Goal: Complete application form: Complete application form

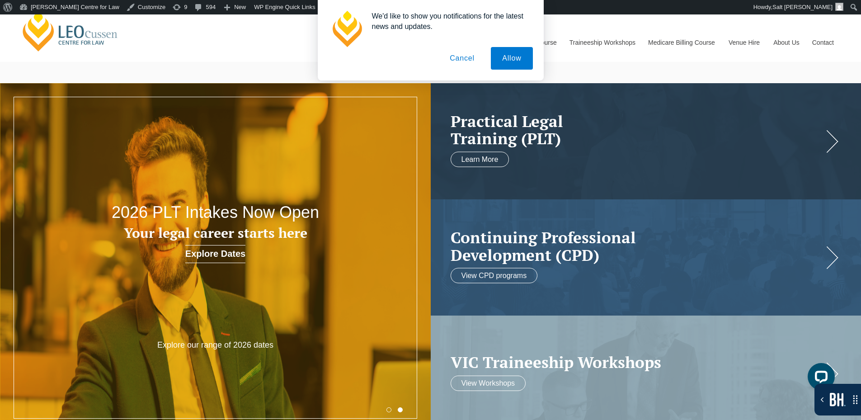
click at [455, 57] on button "Cancel" at bounding box center [461, 58] width 47 height 23
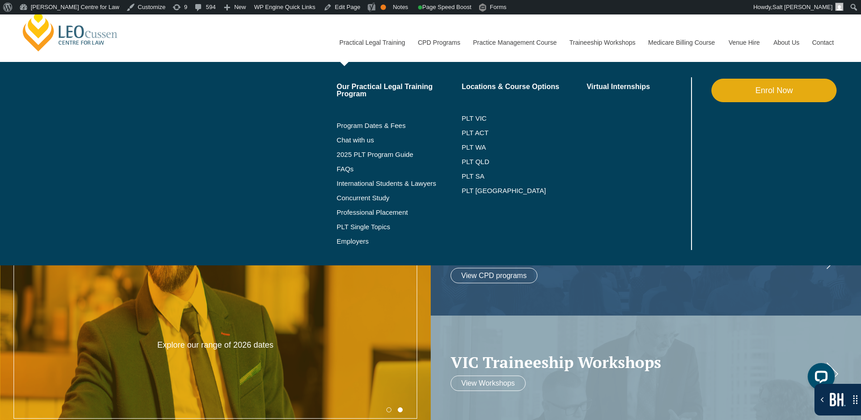
click at [758, 87] on link "Enrol Now" at bounding box center [773, 90] width 125 height 23
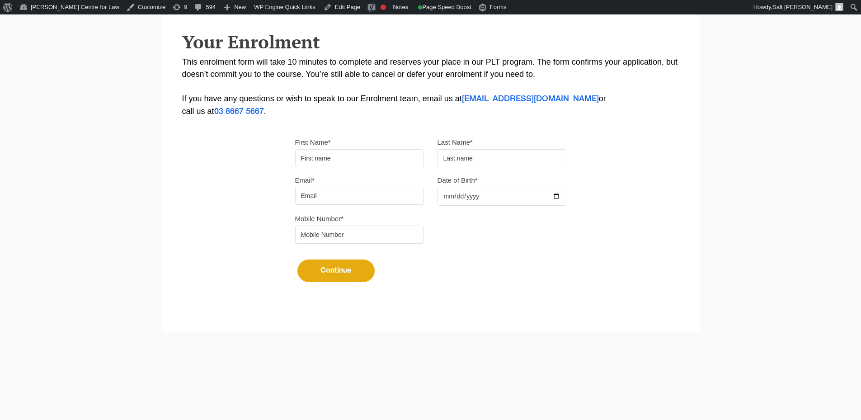
scroll to position [203, 0]
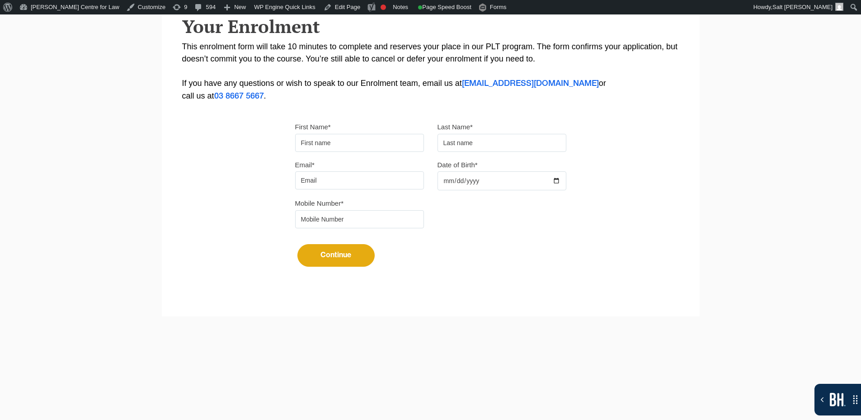
click at [315, 142] on input "First Name*" at bounding box center [359, 143] width 129 height 18
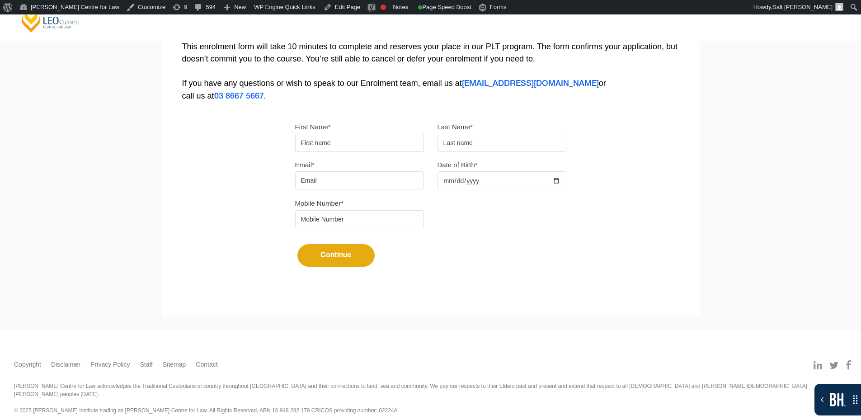
type input "Suresh"
type input "Suthar"
click at [345, 175] on input "Email*" at bounding box center [359, 180] width 129 height 18
type input "[EMAIL_ADDRESS][DOMAIN_NAME]"
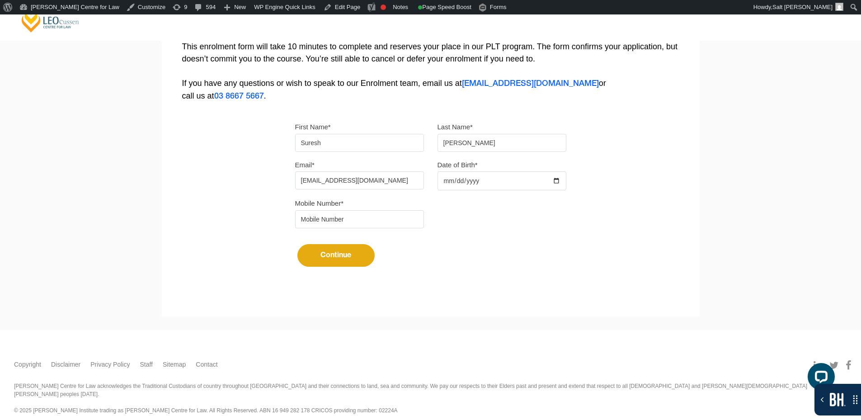
click at [555, 178] on div at bounding box center [501, 180] width 129 height 19
click at [560, 182] on input "Date of Birth*" at bounding box center [501, 180] width 129 height 19
click at [559, 181] on input "Date of Birth*" at bounding box center [501, 180] width 129 height 19
type input "2025-08-21"
click at [324, 222] on input "tel" at bounding box center [359, 219] width 129 height 18
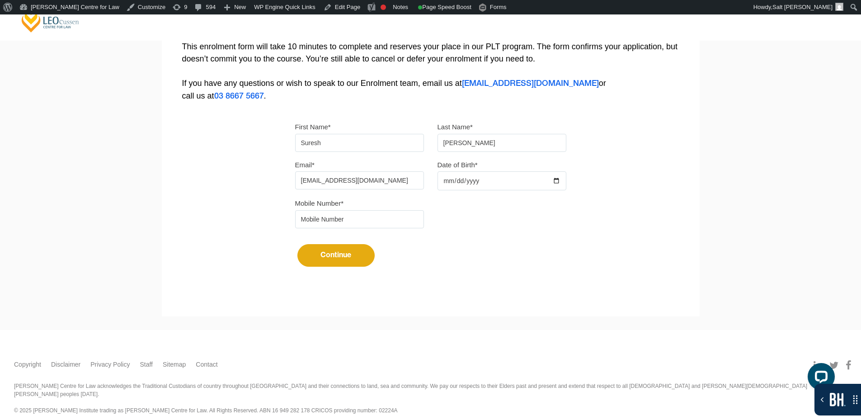
type input "9724790448"
click at [328, 252] on button "Continue" at bounding box center [335, 255] width 77 height 23
select select
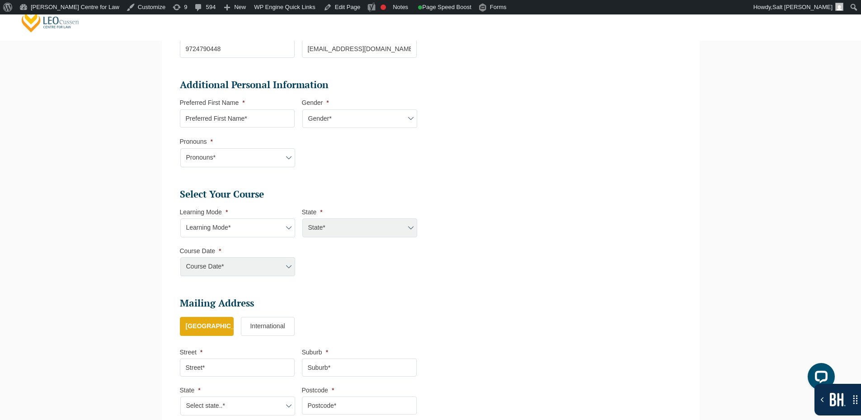
scroll to position [418, 0]
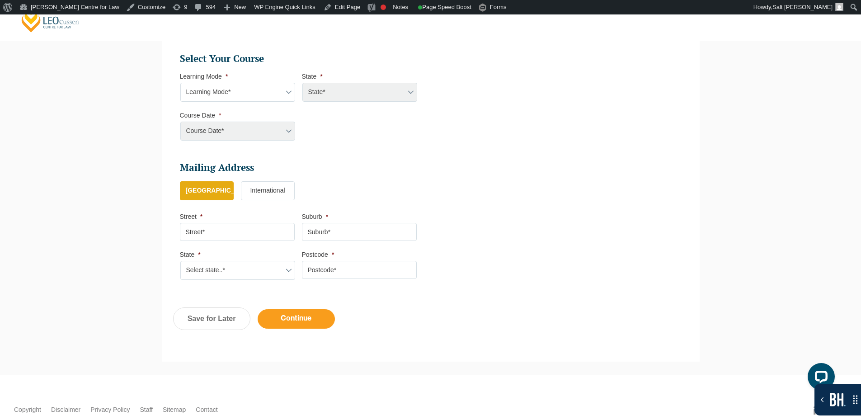
click at [309, 316] on input "Continue" at bounding box center [296, 318] width 77 height 19
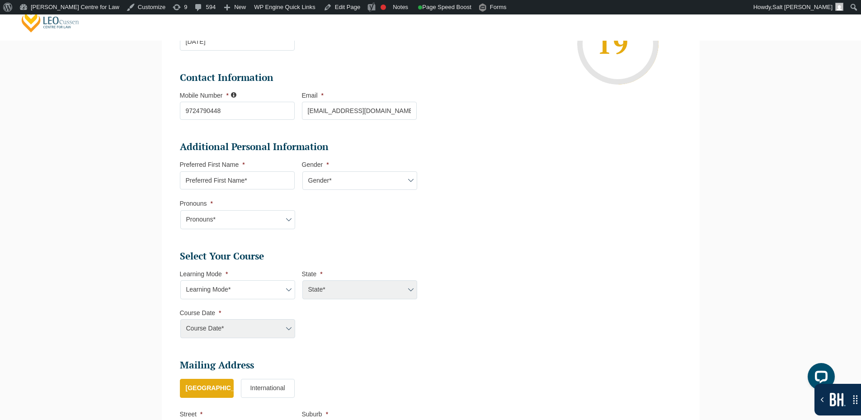
scroll to position [146, 0]
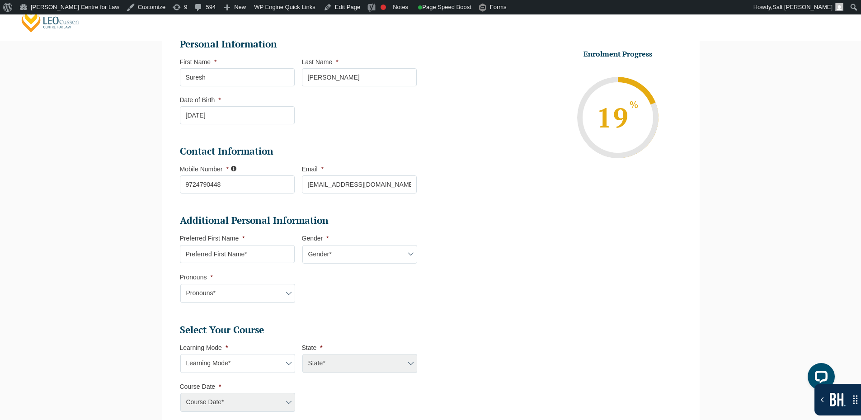
select select
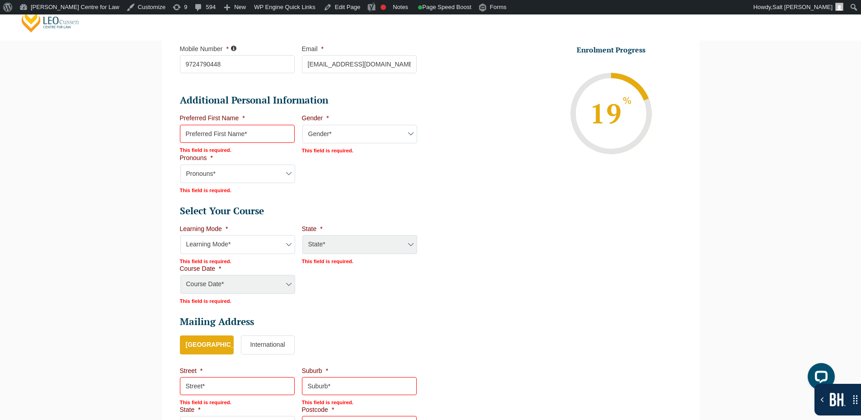
scroll to position [353, 0]
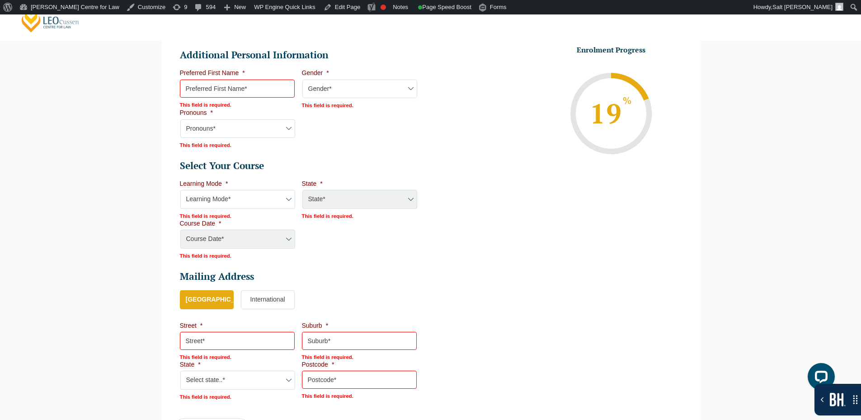
click at [263, 235] on div "Course Date* [PERSON_NAME] 2024 [DATE] ([DATE] to [DATE]) [DATE] ([DATE] to [DA…" at bounding box center [237, 240] width 115 height 20
drag, startPoint x: 280, startPoint y: 197, endPoint x: 276, endPoint y: 201, distance: 5.1
click at [280, 197] on select "Learning Mode* Online Full Time Learning Online Part Time Learning Blended Full…" at bounding box center [237, 199] width 115 height 19
select select "Online Full Time Learning"
click at [180, 190] on select "Learning Mode* Online Full Time Learning Online Part Time Learning Blended Full…" at bounding box center [237, 199] width 115 height 19
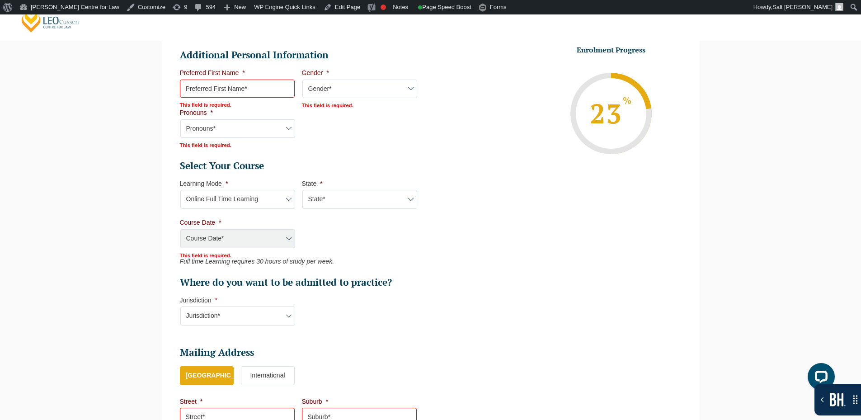
scroll to position [444, 0]
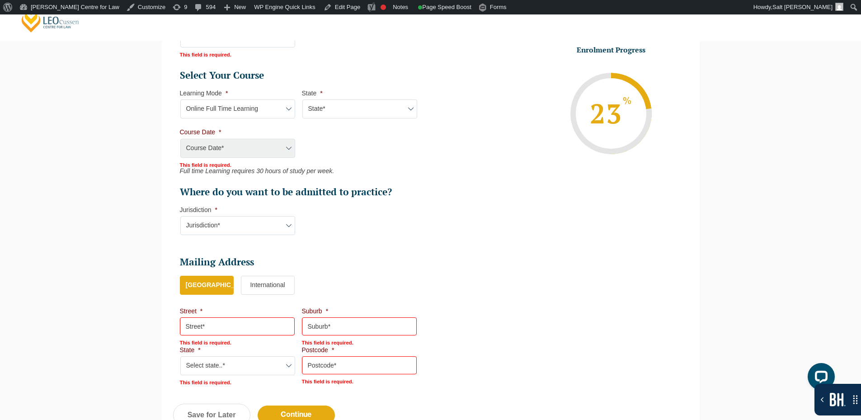
click at [253, 151] on div "Course Date* [PERSON_NAME] 2024 [DATE] ([DATE] to [DATE]) [DATE] ([DATE] to [DA…" at bounding box center [237, 149] width 115 height 20
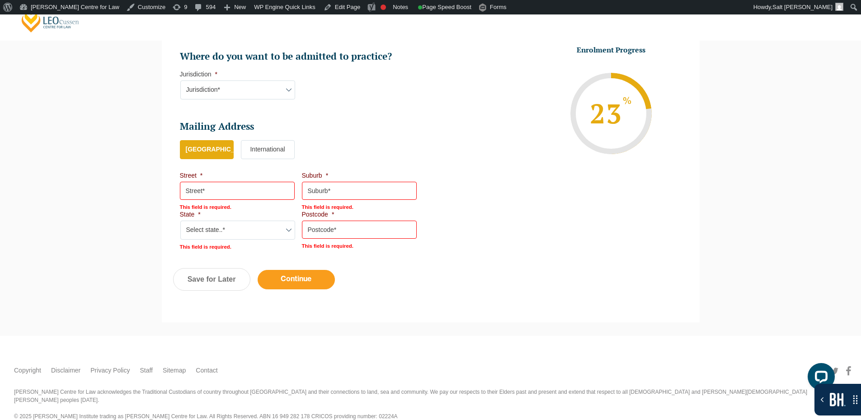
click at [319, 276] on input "Continue" at bounding box center [296, 279] width 77 height 19
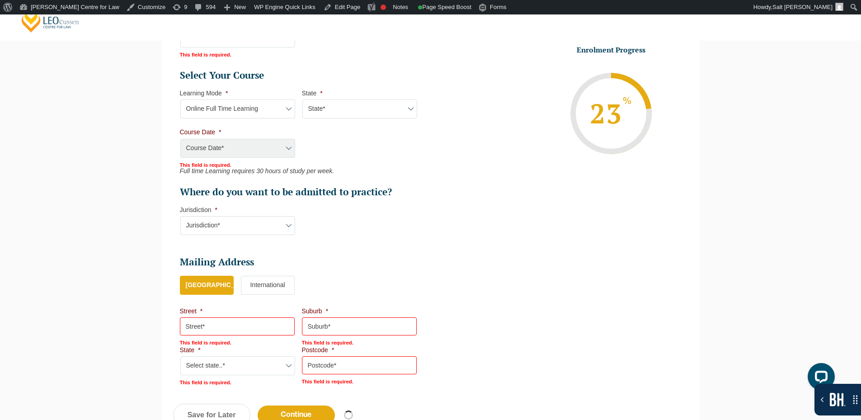
select select "Online Full Time Learning"
select select
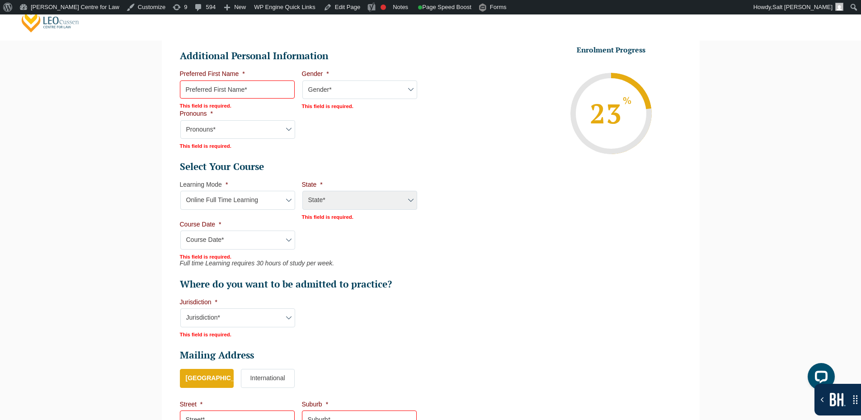
scroll to position [353, 0]
click at [282, 234] on select "Course Date* [PERSON_NAME] 2024 [DATE] ([DATE] to [DATE]) [DATE] ([DATE] to [DA…" at bounding box center [237, 239] width 115 height 19
click at [500, 179] on li "Enrolment Progress 23 % Form Progress Download Course Guide [EMAIL_ADDRESS][DOM…" at bounding box center [553, 113] width 244 height 136
click at [373, 209] on div "State* National ([GEOGRAPHIC_DATA]/[GEOGRAPHIC_DATA], [GEOGRAPHIC_DATA], [GEOGR…" at bounding box center [359, 200] width 115 height 20
drag, startPoint x: 269, startPoint y: 245, endPoint x: 280, endPoint y: 241, distance: 11.6
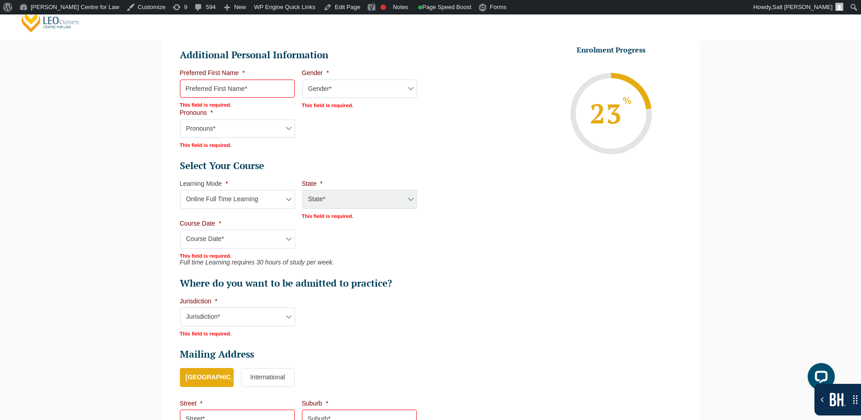
click at [269, 245] on select "Course Date* [PERSON_NAME] 2024 [DATE] ([DATE] to [DATE]) [DATE] ([DATE] to [DA…" at bounding box center [237, 239] width 115 height 19
click at [498, 135] on li "Enrolment Progress 23 % Form Progress Download Course Guide [EMAIL_ADDRESS][DOM…" at bounding box center [553, 113] width 244 height 136
click at [406, 202] on div "State* National ([GEOGRAPHIC_DATA]/[GEOGRAPHIC_DATA], [GEOGRAPHIC_DATA], [GEOGR…" at bounding box center [359, 200] width 115 height 20
click at [258, 204] on select "Learning Mode* Online Full Time Learning Online Part Time Learning Blended Full…" at bounding box center [237, 199] width 115 height 19
click at [266, 200] on select "Learning Mode* Online Full Time Learning Online Part Time Learning Blended Full…" at bounding box center [237, 199] width 115 height 19
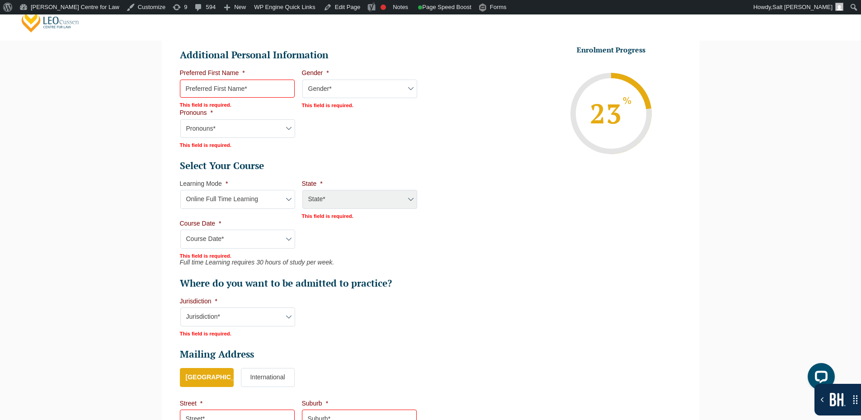
click at [355, 194] on div "State* National ([GEOGRAPHIC_DATA]/[GEOGRAPHIC_DATA], [GEOGRAPHIC_DATA], [GEOGR…" at bounding box center [359, 200] width 115 height 20
click at [249, 197] on select "Learning Mode* Online Full Time Learning Online Part Time Learning Blended Full…" at bounding box center [237, 199] width 115 height 19
click at [326, 192] on div "State* National ([GEOGRAPHIC_DATA]/[GEOGRAPHIC_DATA], [GEOGRAPHIC_DATA], [GEOGR…" at bounding box center [359, 200] width 115 height 20
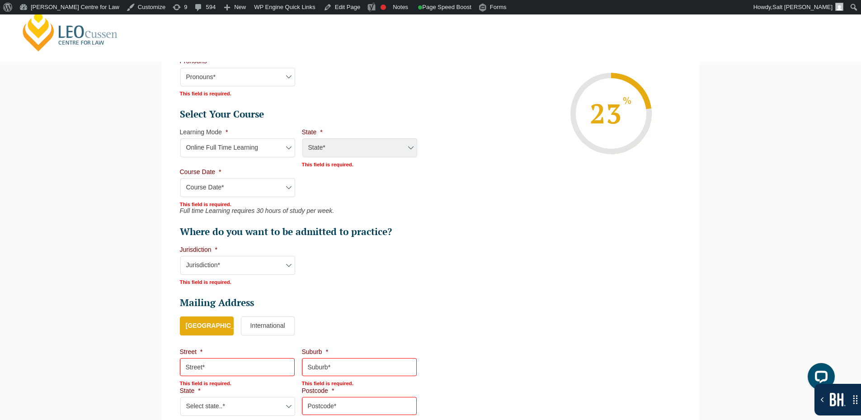
scroll to position [399, 0]
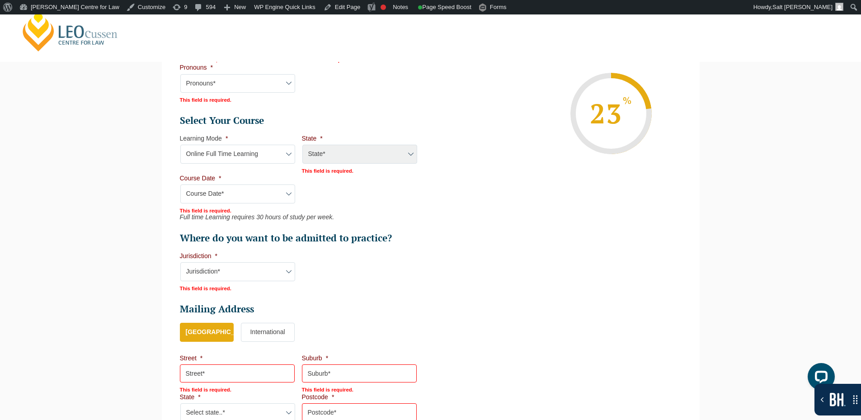
click at [286, 152] on select "Learning Mode* Online Full Time Learning Online Part Time Learning Blended Full…" at bounding box center [237, 154] width 115 height 19
select select "Online Part Time Learning"
click at [180, 145] on select "Learning Mode* Online Full Time Learning Online Part Time Learning Blended Full…" at bounding box center [237, 154] width 115 height 19
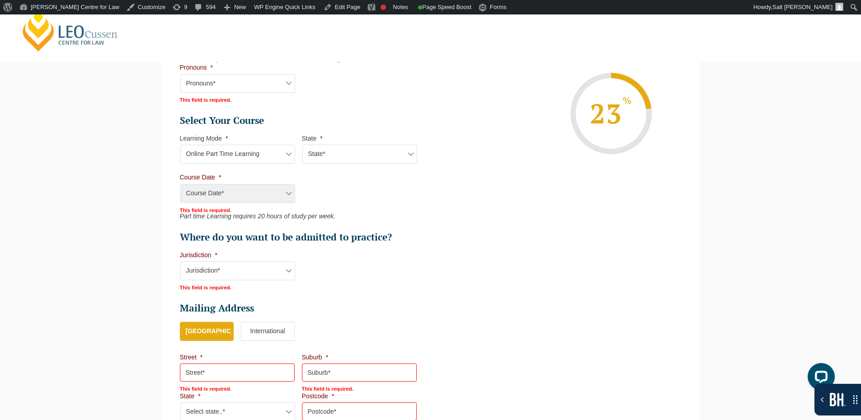
click at [322, 152] on select "State* National ([GEOGRAPHIC_DATA]/[GEOGRAPHIC_DATA], [GEOGRAPHIC_DATA], [GEOGR…" at bounding box center [359, 154] width 115 height 19
click at [283, 193] on div "Course Date* [PERSON_NAME] 2024 [DATE] ([DATE] to [DATE]) [DATE] ([DATE] to [DA…" at bounding box center [237, 194] width 115 height 20
click at [373, 162] on select "State* National ([GEOGRAPHIC_DATA]/[GEOGRAPHIC_DATA], [GEOGRAPHIC_DATA], [GEOGR…" at bounding box center [359, 154] width 115 height 19
click at [627, 228] on ul "Personal Information First Name * Suresh Last Name * Suthar Date of Birth * 21-…" at bounding box center [430, 118] width 515 height 627
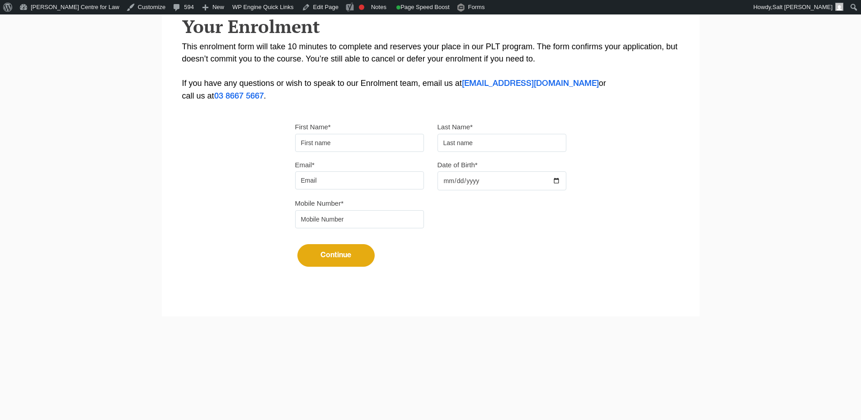
type input "Suresh"
type input "[PERSON_NAME]"
drag, startPoint x: 356, startPoint y: 174, endPoint x: 360, endPoint y: 188, distance: 14.6
click at [355, 175] on input "Email*" at bounding box center [359, 180] width 129 height 18
type input "[EMAIL_ADDRESS][DOMAIN_NAME]"
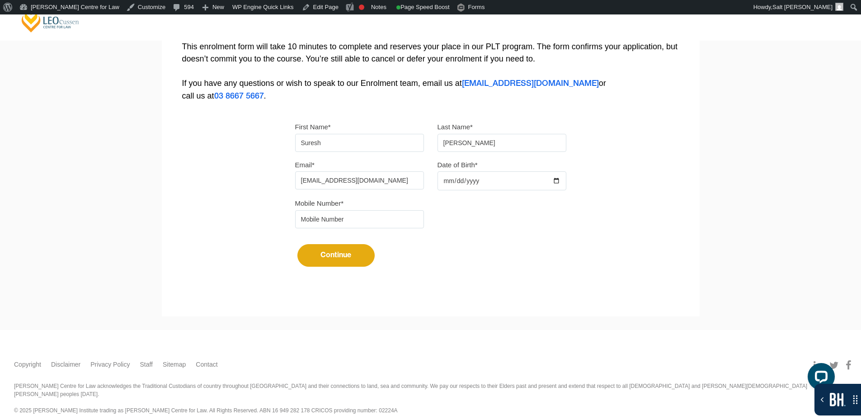
click at [556, 178] on div at bounding box center [501, 180] width 129 height 19
click at [560, 180] on input "Date of Birth*" at bounding box center [501, 180] width 129 height 19
type input "[DATE]"
click at [347, 218] on input "tel" at bounding box center [359, 219] width 129 height 18
type input "9724790448"
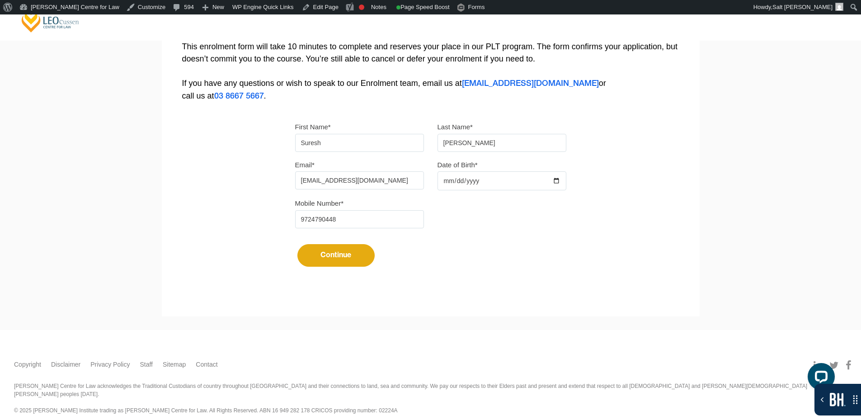
click at [336, 254] on button "Continue" at bounding box center [335, 255] width 77 height 23
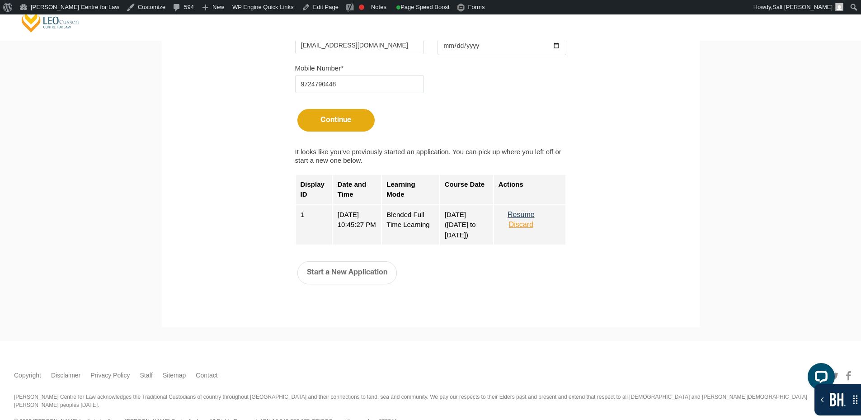
scroll to position [349, 0]
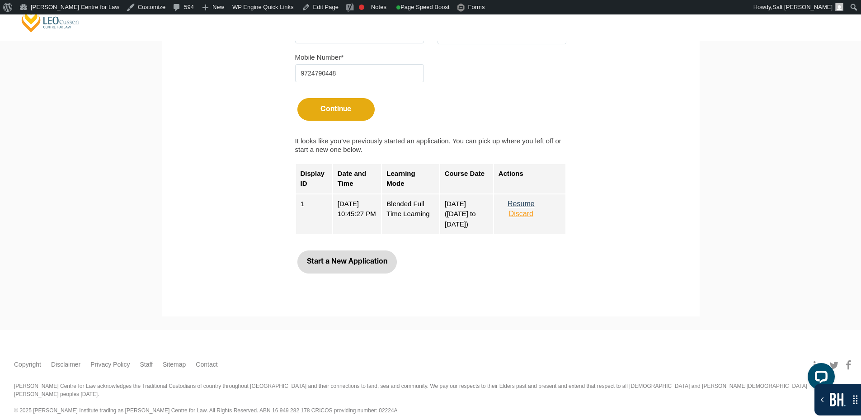
click at [358, 259] on button "Start a New Application" at bounding box center [346, 261] width 99 height 23
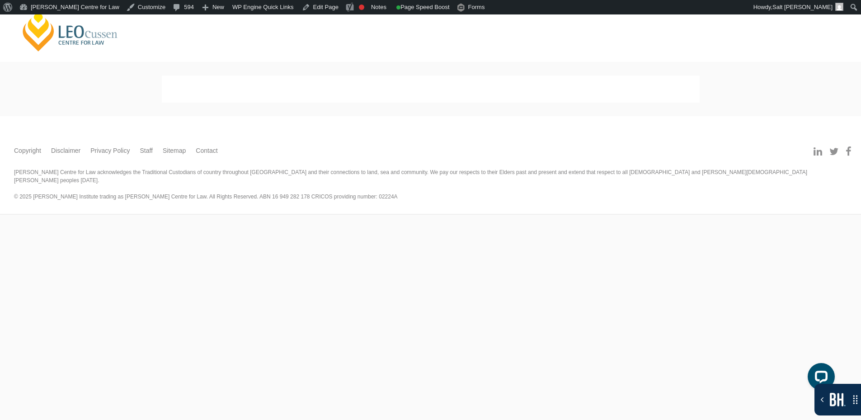
scroll to position [0, 0]
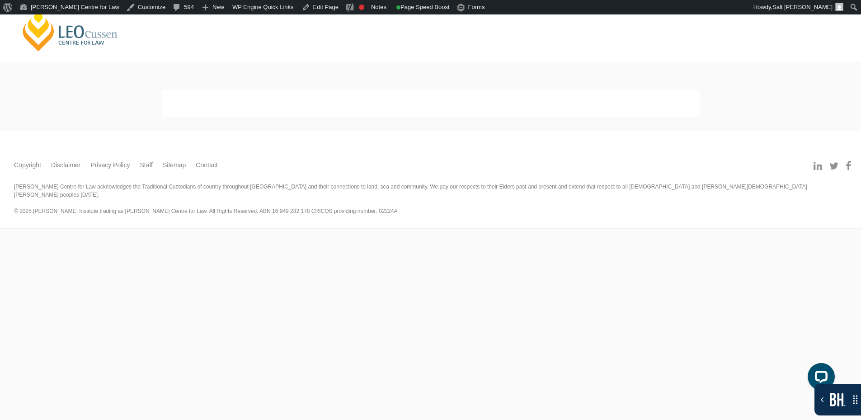
select select
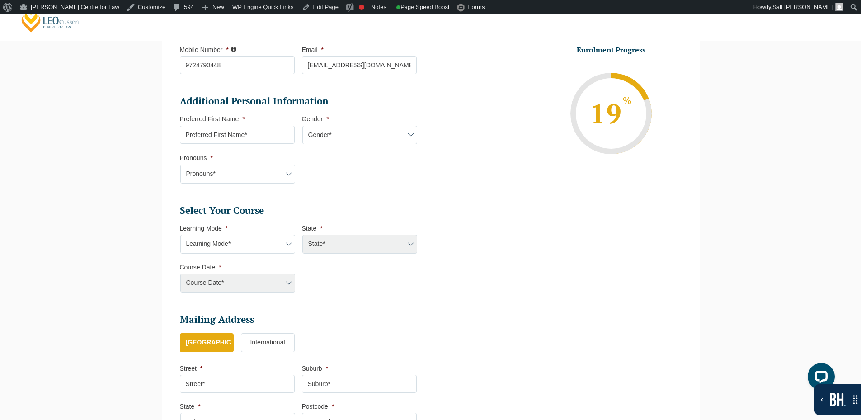
scroll to position [349, 0]
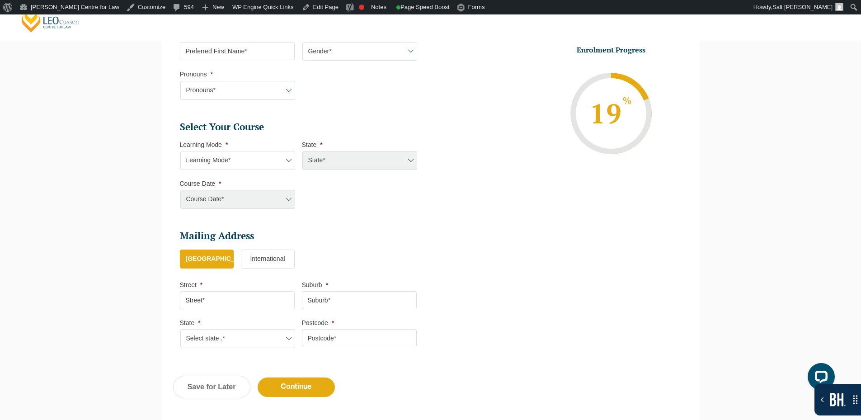
click at [263, 160] on select "Learning Mode* Online Full Time Learning Online Part Time Learning Blended Full…" at bounding box center [237, 160] width 115 height 19
select select "Online Full Time Learning"
click at [180, 151] on select "Learning Mode* Online Full Time Learning Online Part Time Learning Blended Full…" at bounding box center [237, 160] width 115 height 19
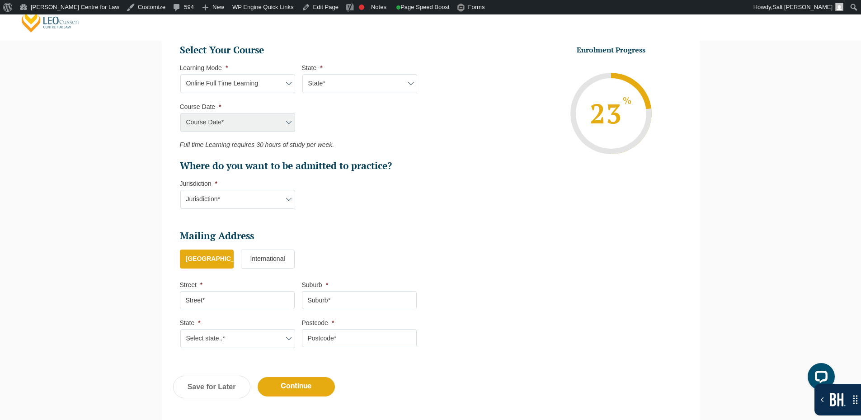
scroll to position [540, 0]
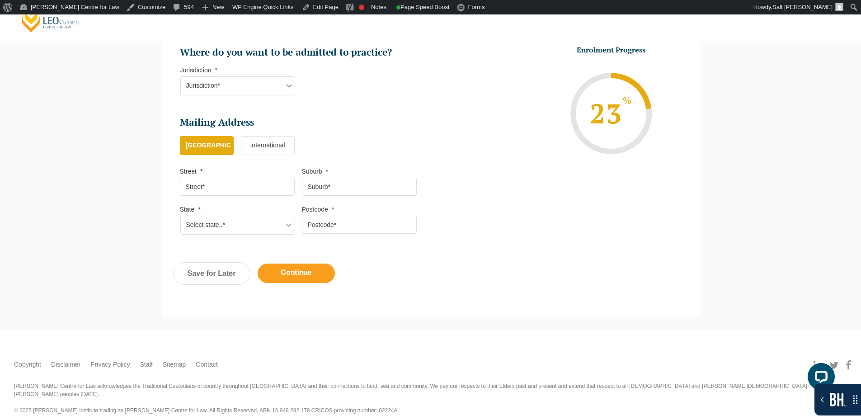
click at [296, 275] on input "Continue" at bounding box center [296, 272] width 77 height 19
select select "Online Full Time Learning"
select select
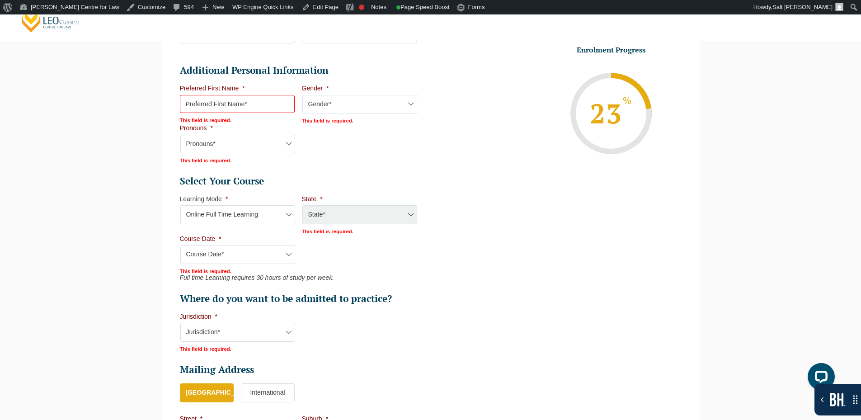
scroll to position [353, 0]
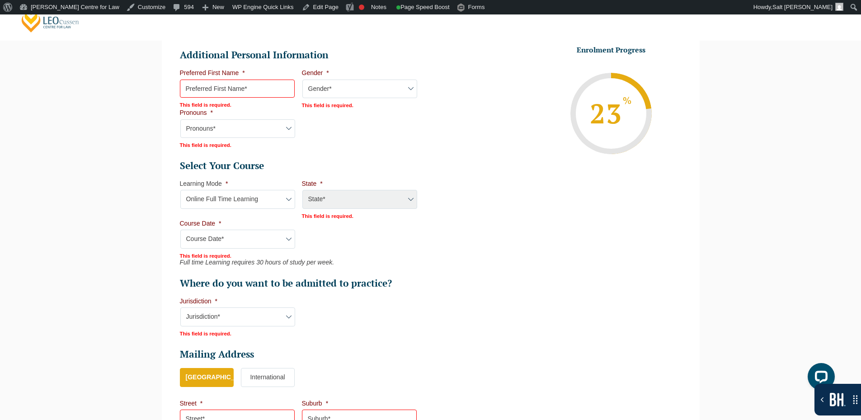
click at [393, 202] on div "State* National ([GEOGRAPHIC_DATA]/[GEOGRAPHIC_DATA], [GEOGRAPHIC_DATA], [GEOGR…" at bounding box center [359, 200] width 115 height 20
click at [390, 200] on div "State* National ([GEOGRAPHIC_DATA]/[GEOGRAPHIC_DATA], [GEOGRAPHIC_DATA], [GEOGR…" at bounding box center [359, 200] width 115 height 20
click at [263, 198] on select "Learning Mode* Online Full Time Learning Online Part Time Learning Blended Full…" at bounding box center [237, 199] width 115 height 19
select select "Online Part Time Learning"
click at [180, 190] on select "Learning Mode* Online Full Time Learning Online Part Time Learning Blended Full…" at bounding box center [237, 199] width 115 height 19
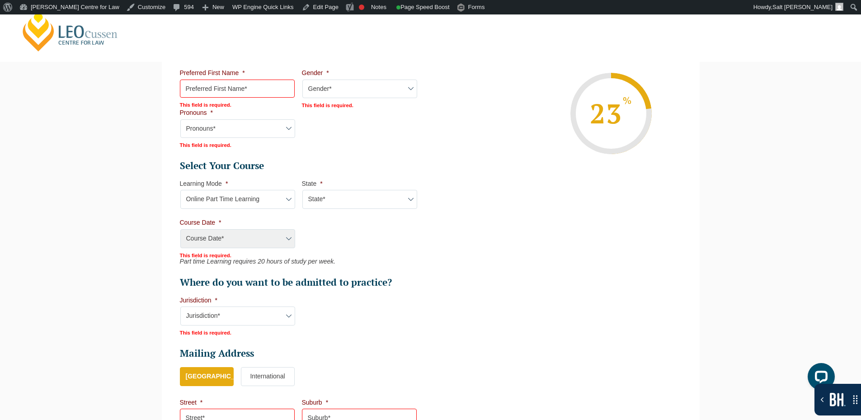
drag, startPoint x: 477, startPoint y: 217, endPoint x: 467, endPoint y: 304, distance: 86.9
click at [467, 304] on ul "Personal Information First Name * [PERSON_NAME] Last Name * [PERSON_NAME] Date …" at bounding box center [430, 163] width 515 height 627
click at [366, 197] on select "State* National ([GEOGRAPHIC_DATA]/[GEOGRAPHIC_DATA], [GEOGRAPHIC_DATA], [GEOGR…" at bounding box center [359, 199] width 115 height 19
click at [472, 179] on li "Enrolment Progress 23 % Form Progress Download Course Guide [EMAIL_ADDRESS][DOM…" at bounding box center [553, 113] width 244 height 136
click at [310, 203] on select "State* National ([GEOGRAPHIC_DATA]/[GEOGRAPHIC_DATA], [GEOGRAPHIC_DATA], [GEOGR…" at bounding box center [359, 199] width 115 height 19
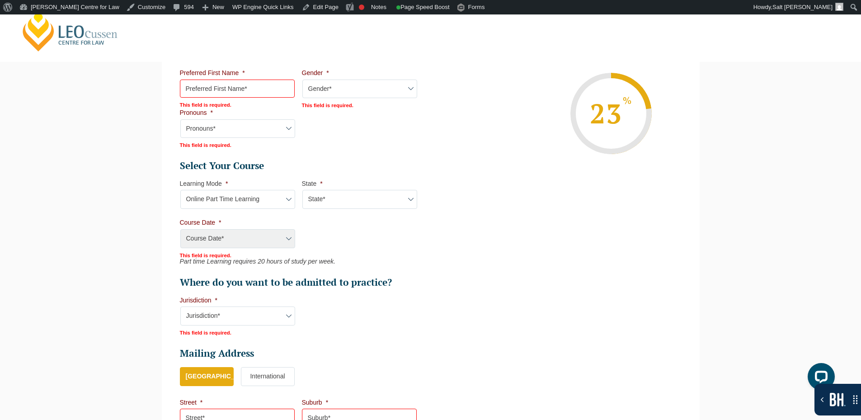
click at [249, 238] on div "Course Date* [PERSON_NAME] 2024 [DATE] ([DATE] to [DATE]) [DATE] ([DATE] to [DA…" at bounding box center [237, 239] width 115 height 20
